Goal: Task Accomplishment & Management: Use online tool/utility

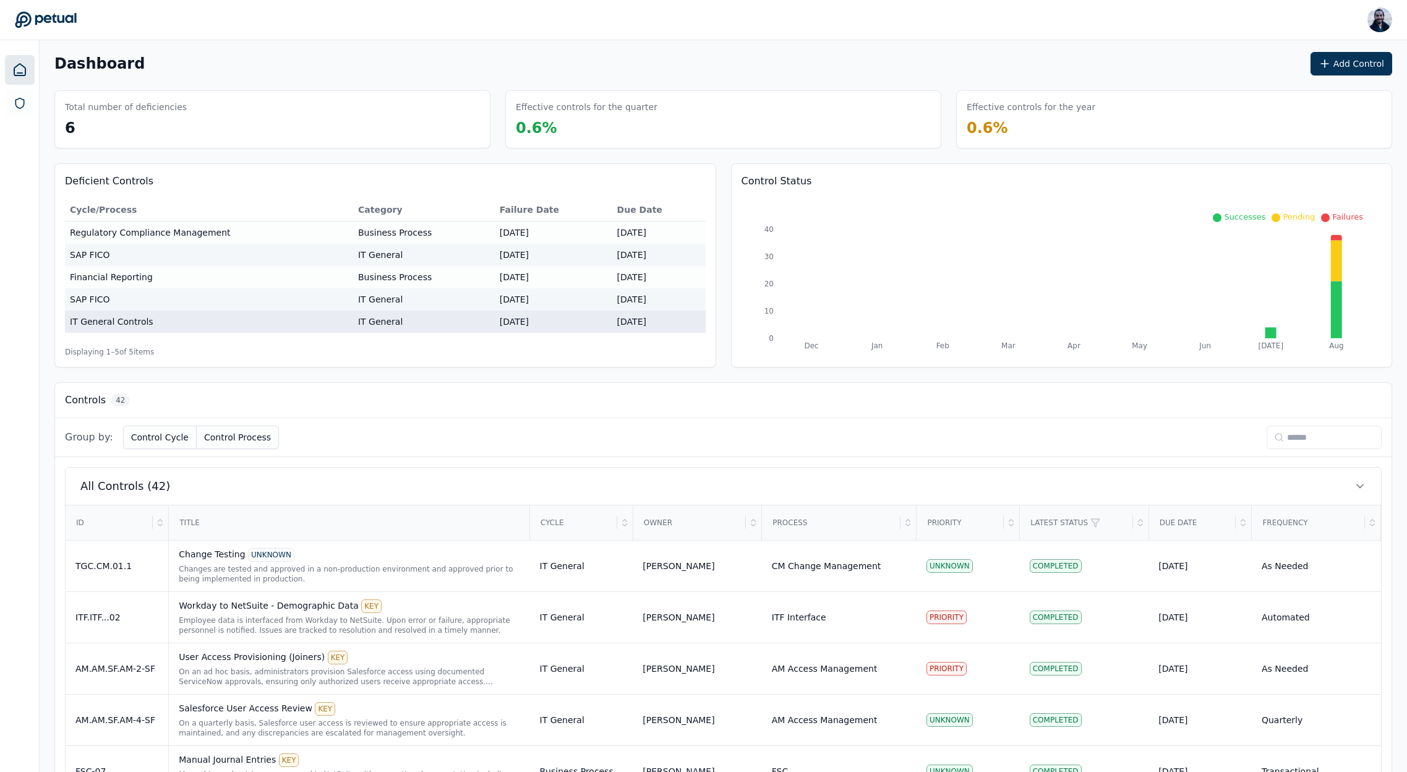
scroll to position [309, 0]
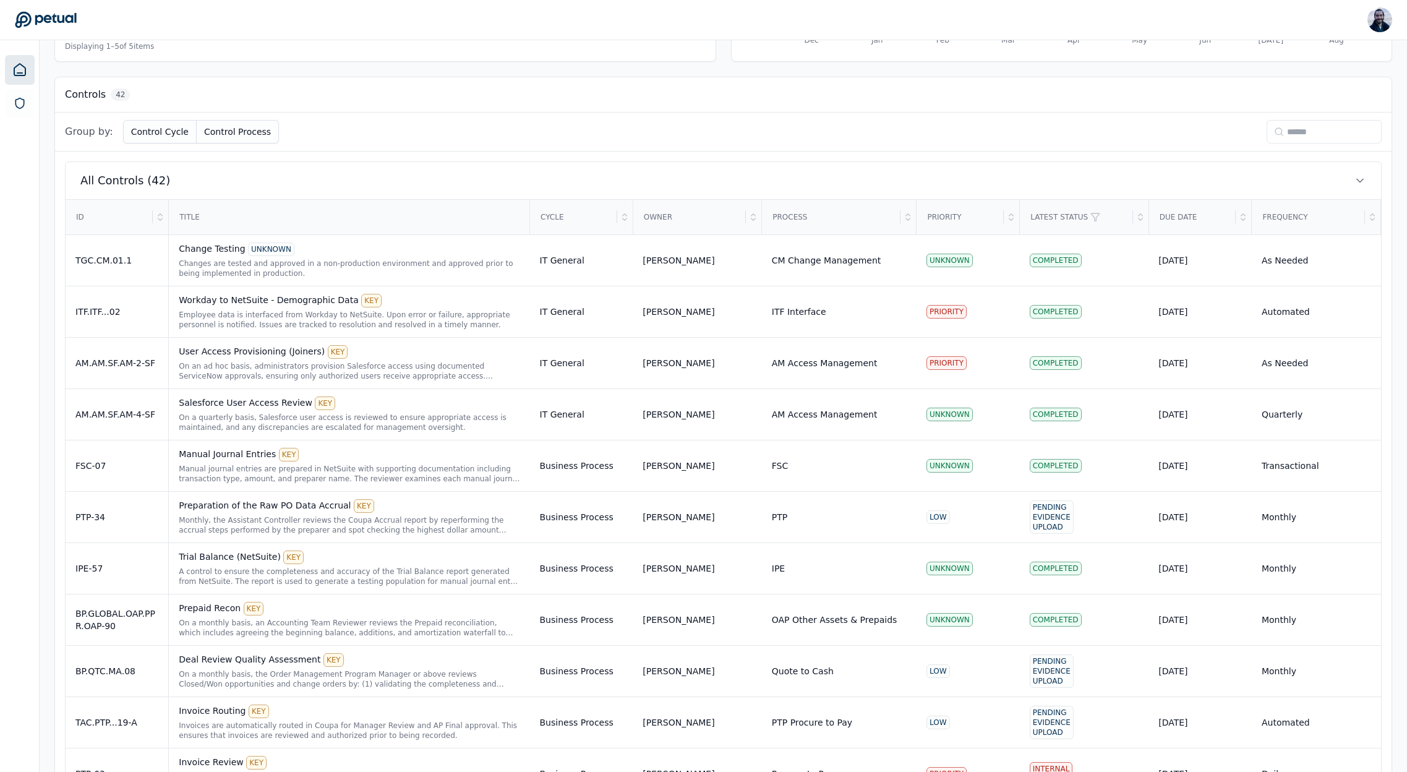
click at [1309, 128] on input at bounding box center [1324, 132] width 115 height 24
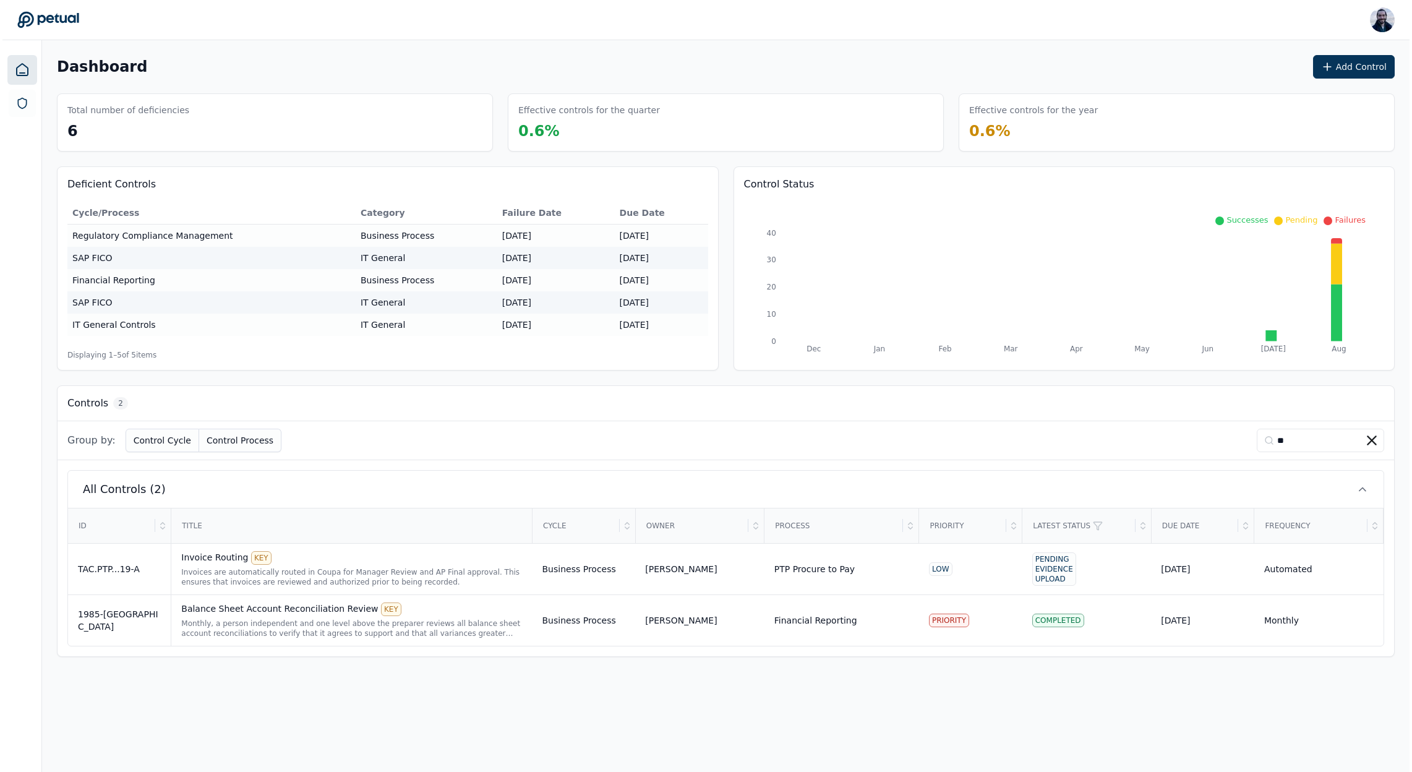
scroll to position [0, 0]
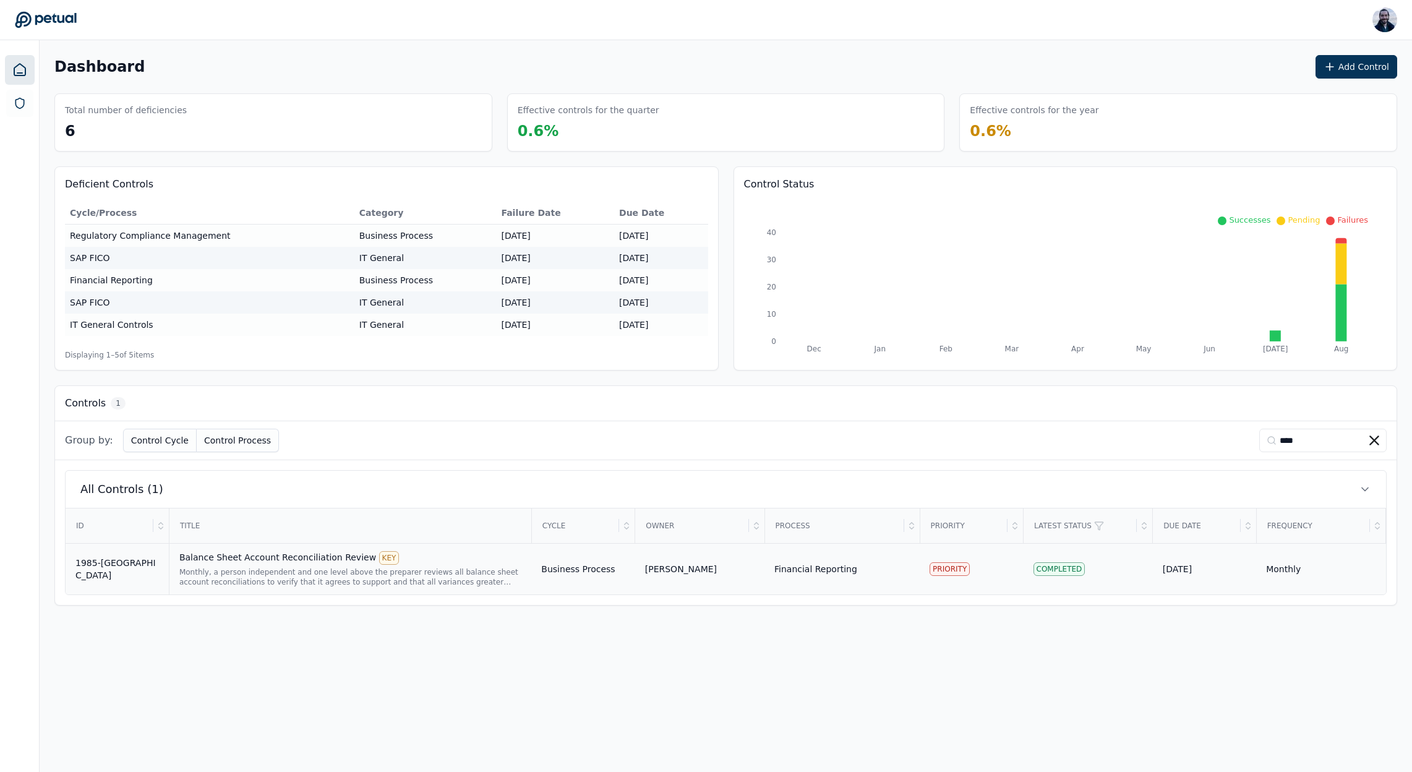
type input "****"
click at [322, 563] on div "Balance Sheet Account Reconciliation Review KEY" at bounding box center [350, 558] width 342 height 14
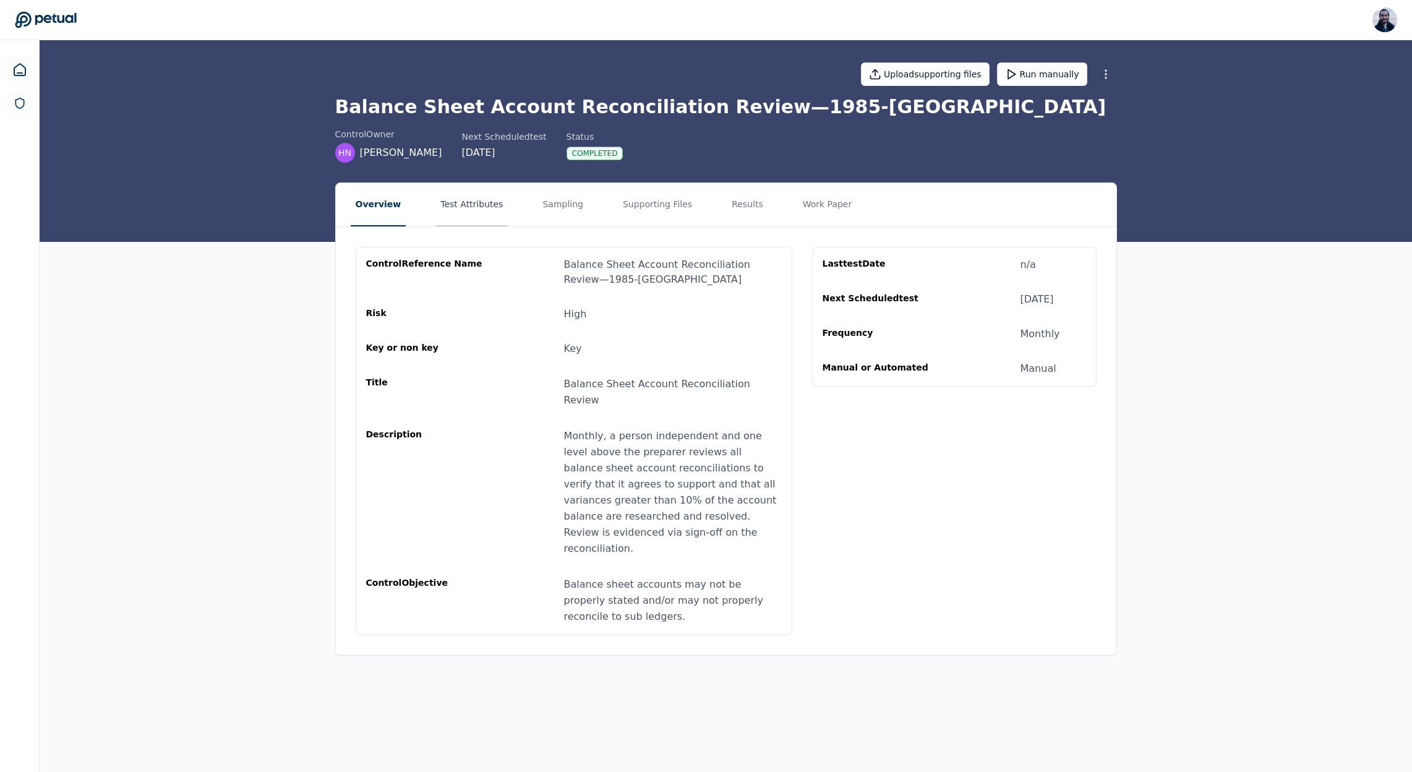
click at [451, 212] on button "Test Attributes" at bounding box center [471, 204] width 72 height 43
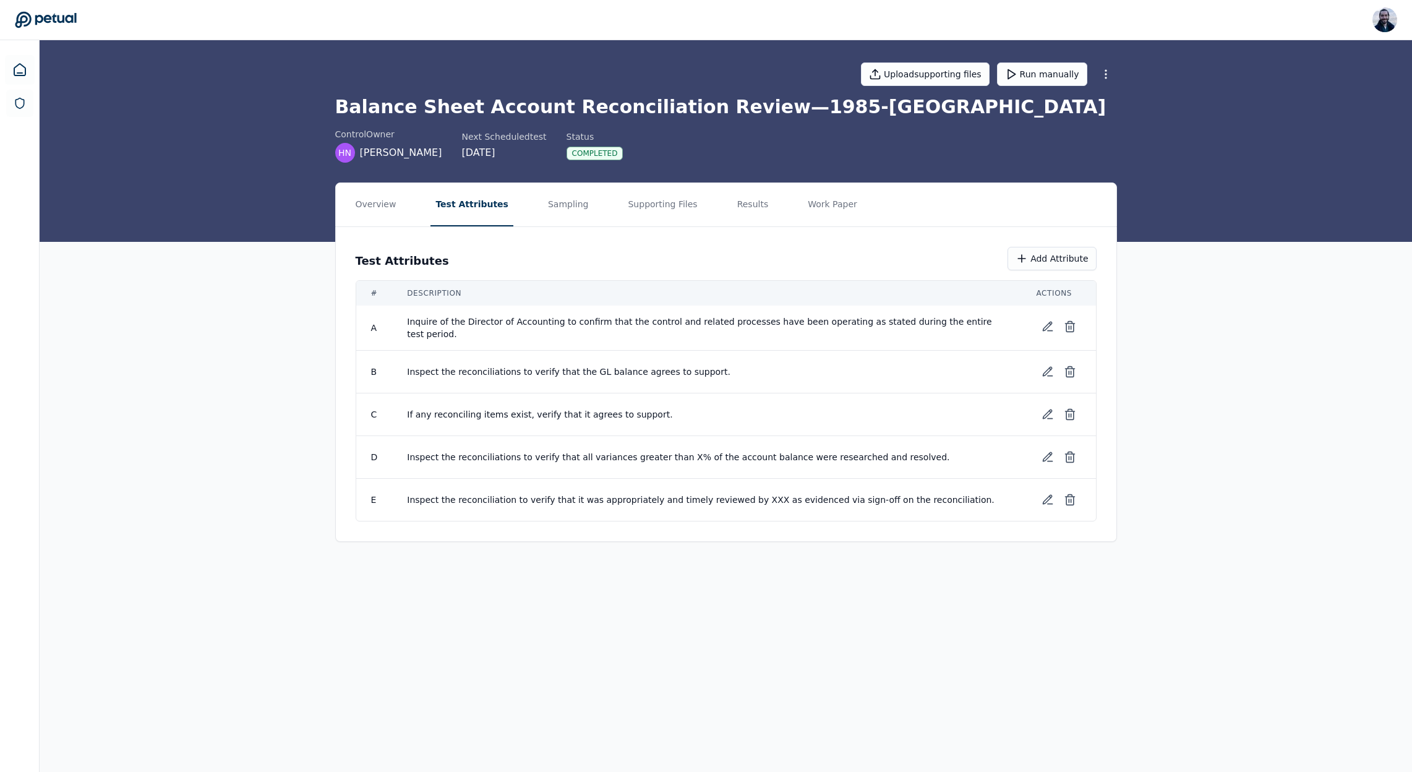
click at [517, 324] on span "Inquire of the Director of Accounting to confirm that the control and related p…" at bounding box center [706, 327] width 599 height 25
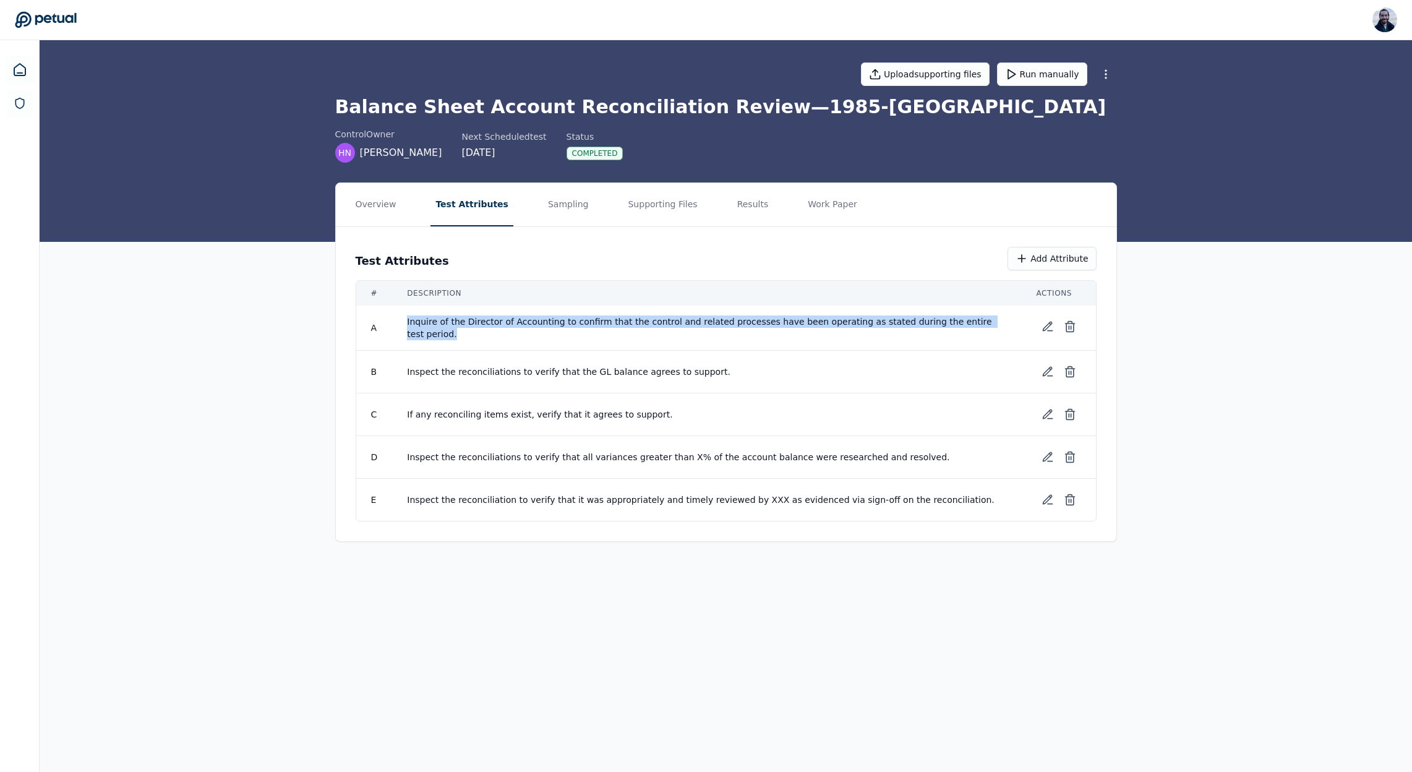
click at [517, 324] on span "Inquire of the Director of Accounting to confirm that the control and related p…" at bounding box center [706, 327] width 599 height 25
copy tr "Inquire of the Director of Accounting to confirm that the control and related p…"
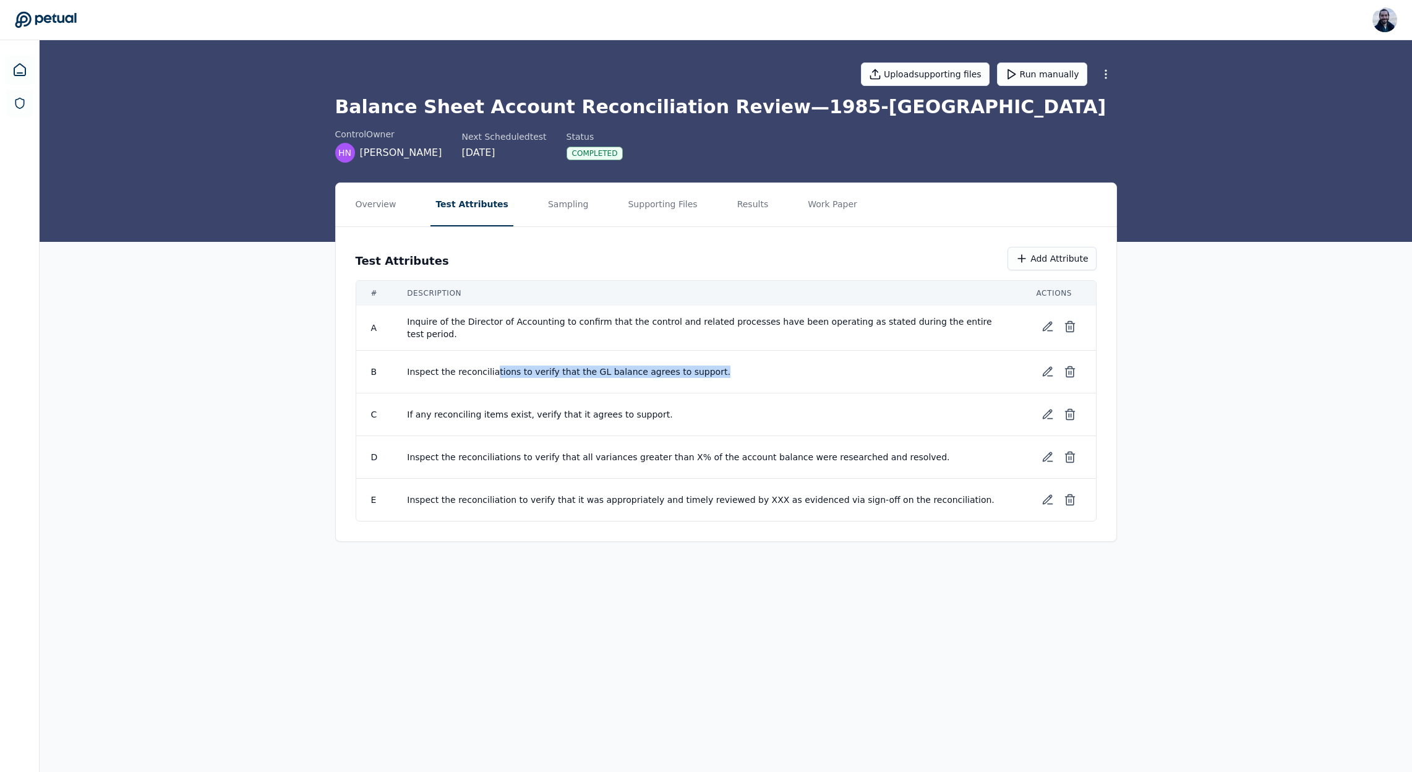
drag, startPoint x: 704, startPoint y: 366, endPoint x: 432, endPoint y: 372, distance: 272.2
click at [488, 372] on span "Inspect the reconciliations to verify that the GL balance agrees to support." at bounding box center [706, 372] width 599 height 12
drag, startPoint x: 403, startPoint y: 370, endPoint x: 727, endPoint y: 364, distance: 324.8
click at [758, 360] on td "Inspect the reconciliations to verify that the GL balance agrees to support." at bounding box center [706, 372] width 629 height 43
drag, startPoint x: 708, startPoint y: 370, endPoint x: 409, endPoint y: 372, distance: 298.8
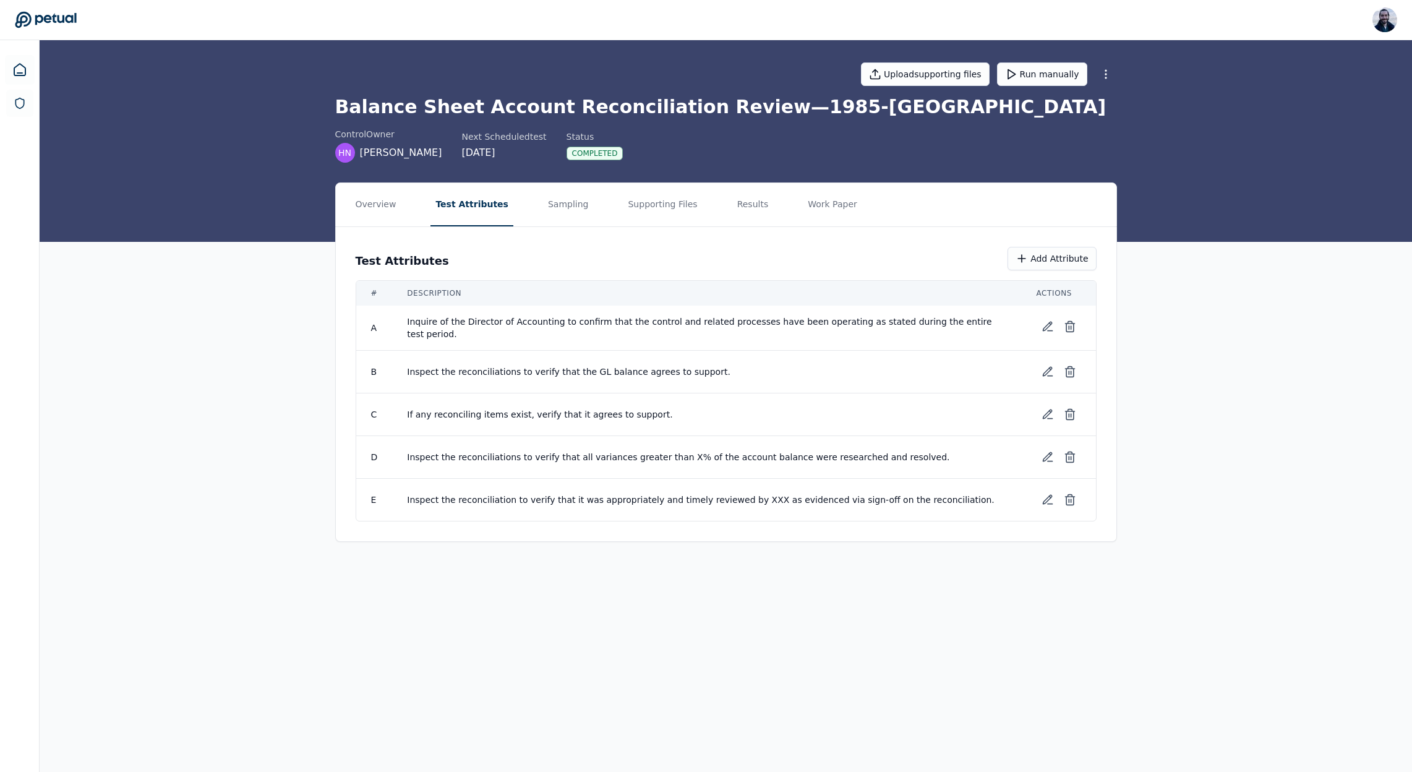
click at [409, 372] on span "Inspect the reconciliations to verify that the GL balance agrees to support." at bounding box center [706, 372] width 599 height 12
copy span "Inspect the reconciliations to verify that the GL balance agrees to support."
drag, startPoint x: 647, startPoint y: 414, endPoint x: 409, endPoint y: 411, distance: 237.6
click at [409, 411] on span "If any reconciling items exist, verify that it agrees to support." at bounding box center [706, 414] width 599 height 12
copy span "If any reconciling items exist, verify that it agrees to support."
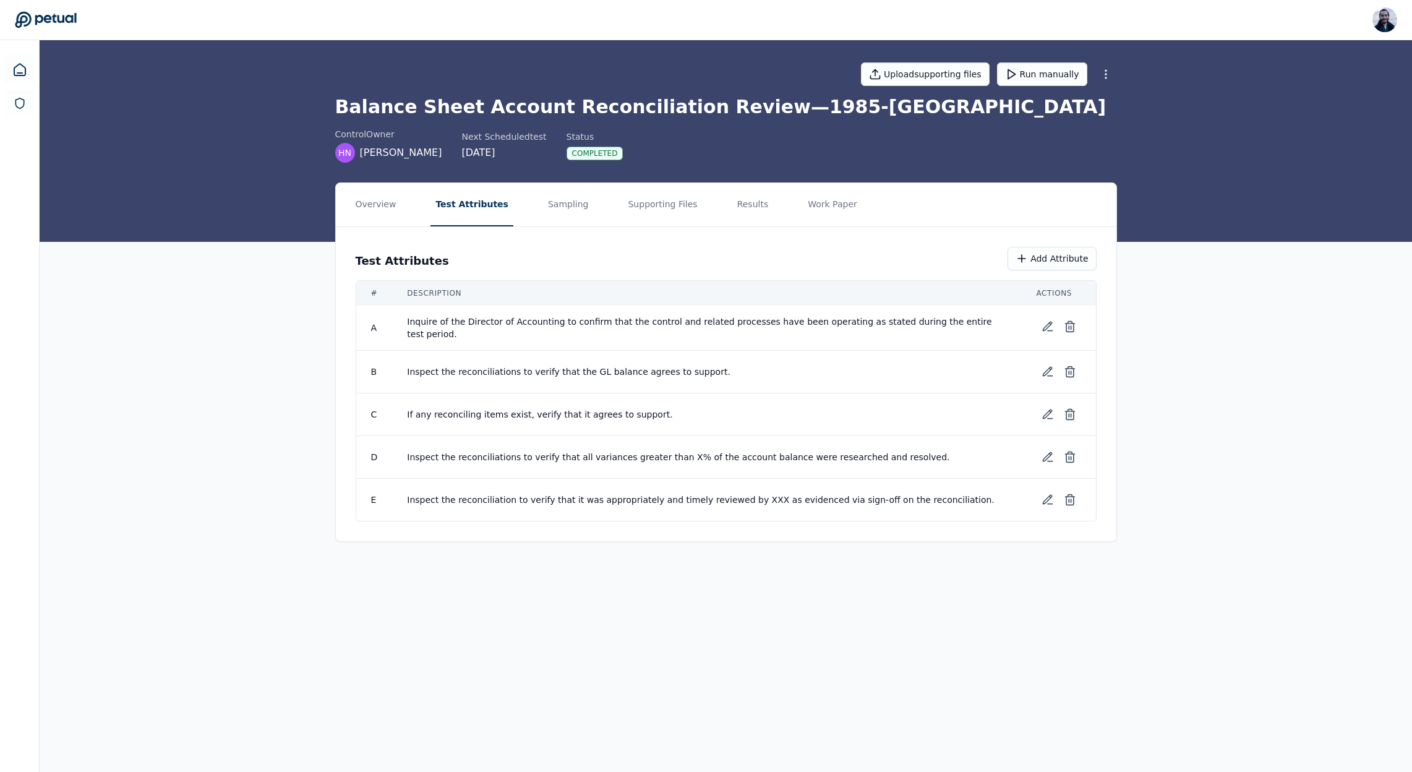
drag, startPoint x: 905, startPoint y: 456, endPoint x: 642, endPoint y: 397, distance: 269.5
click at [409, 454] on span "Inspect the reconciliations to verify that all variances greater than X% of the…" at bounding box center [706, 457] width 599 height 12
copy span "Inspect the reconciliations to verify that all variances greater than X% of the…"
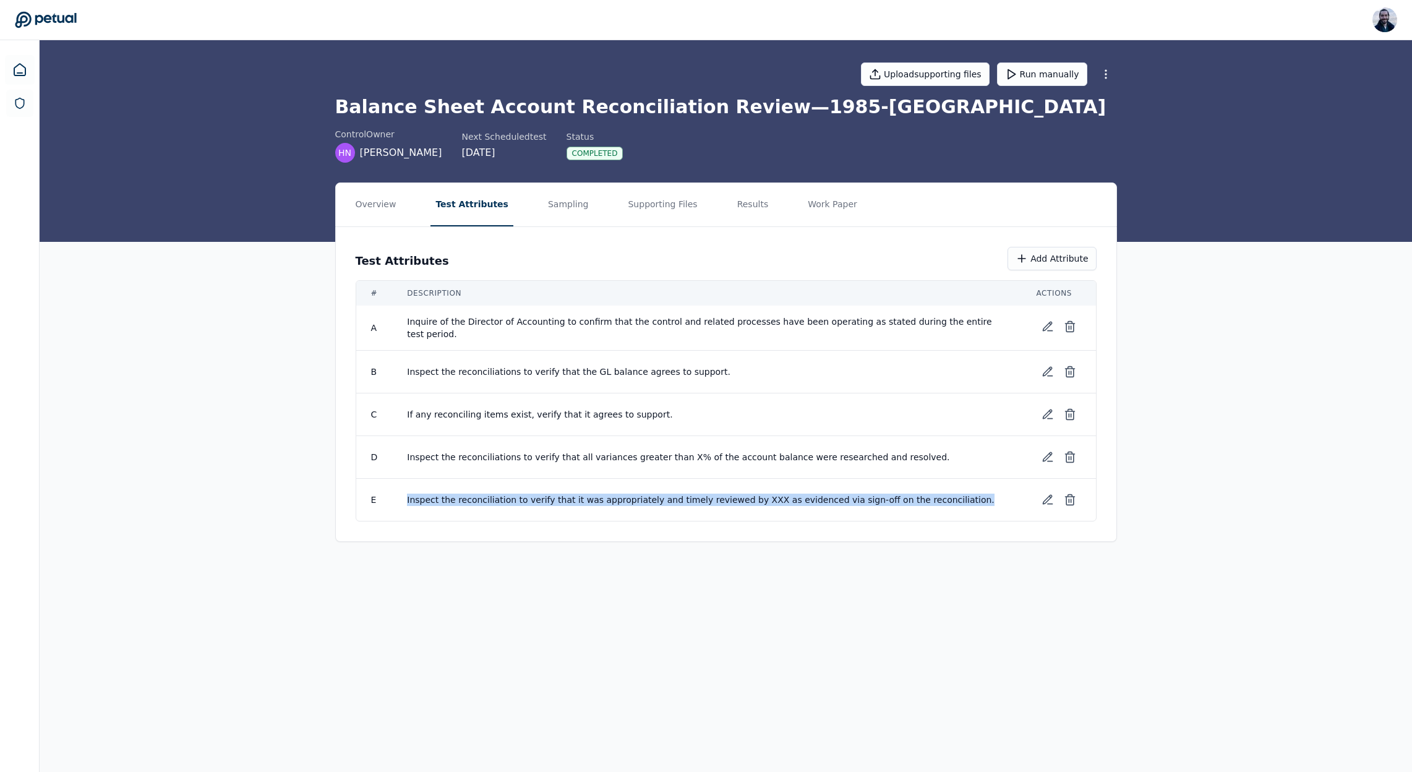
drag, startPoint x: 945, startPoint y: 499, endPoint x: 407, endPoint y: 499, distance: 537.5
click at [407, 499] on span "Inspect the reconciliation to verify that it was appropriately and timely revie…" at bounding box center [706, 500] width 599 height 12
copy span "Inspect the reconciliation to verify that it was appropriately and timely revie…"
click at [570, 210] on button "Sampling" at bounding box center [568, 204] width 51 height 43
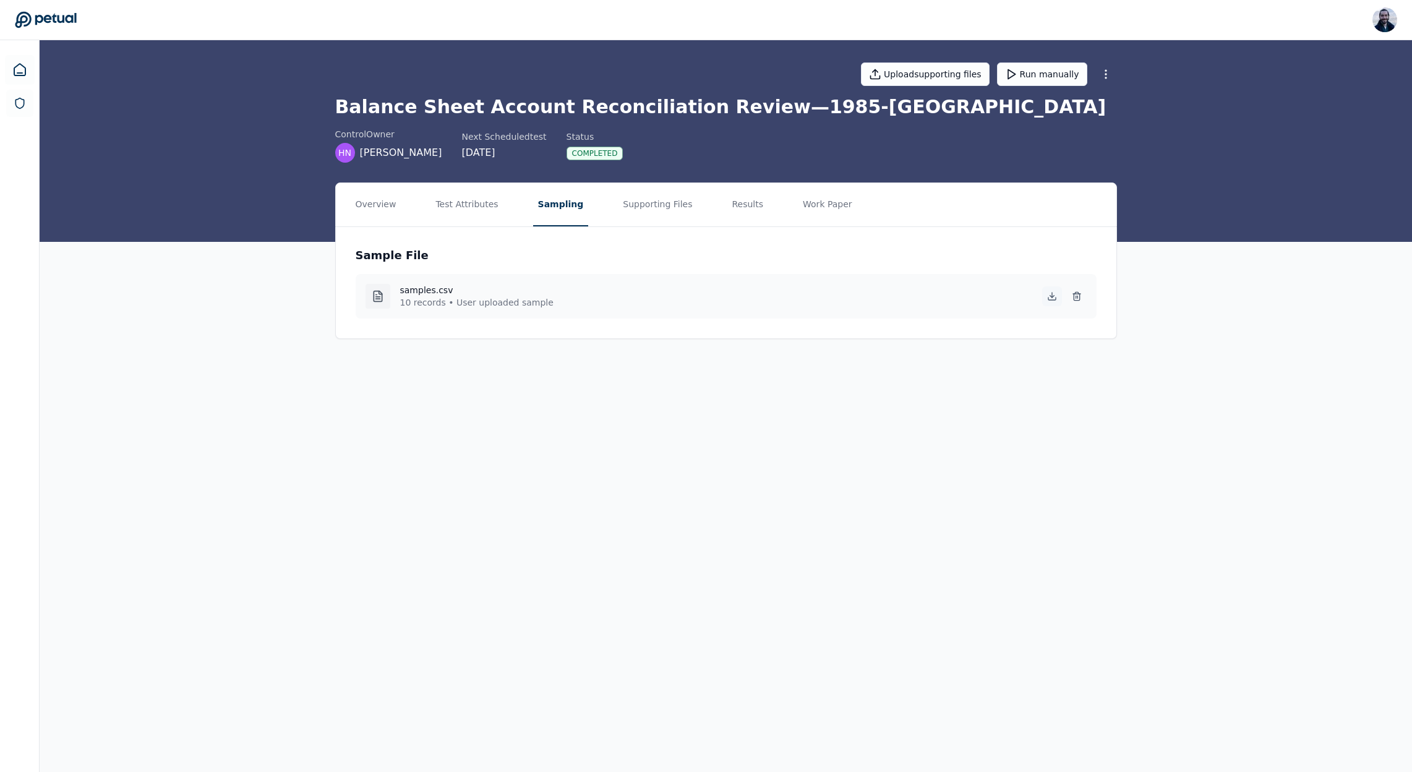
click at [1053, 299] on icon at bounding box center [1051, 299] width 7 height 2
click at [1051, 300] on icon at bounding box center [1051, 299] width 7 height 2
